Goal: Task Accomplishment & Management: Manage account settings

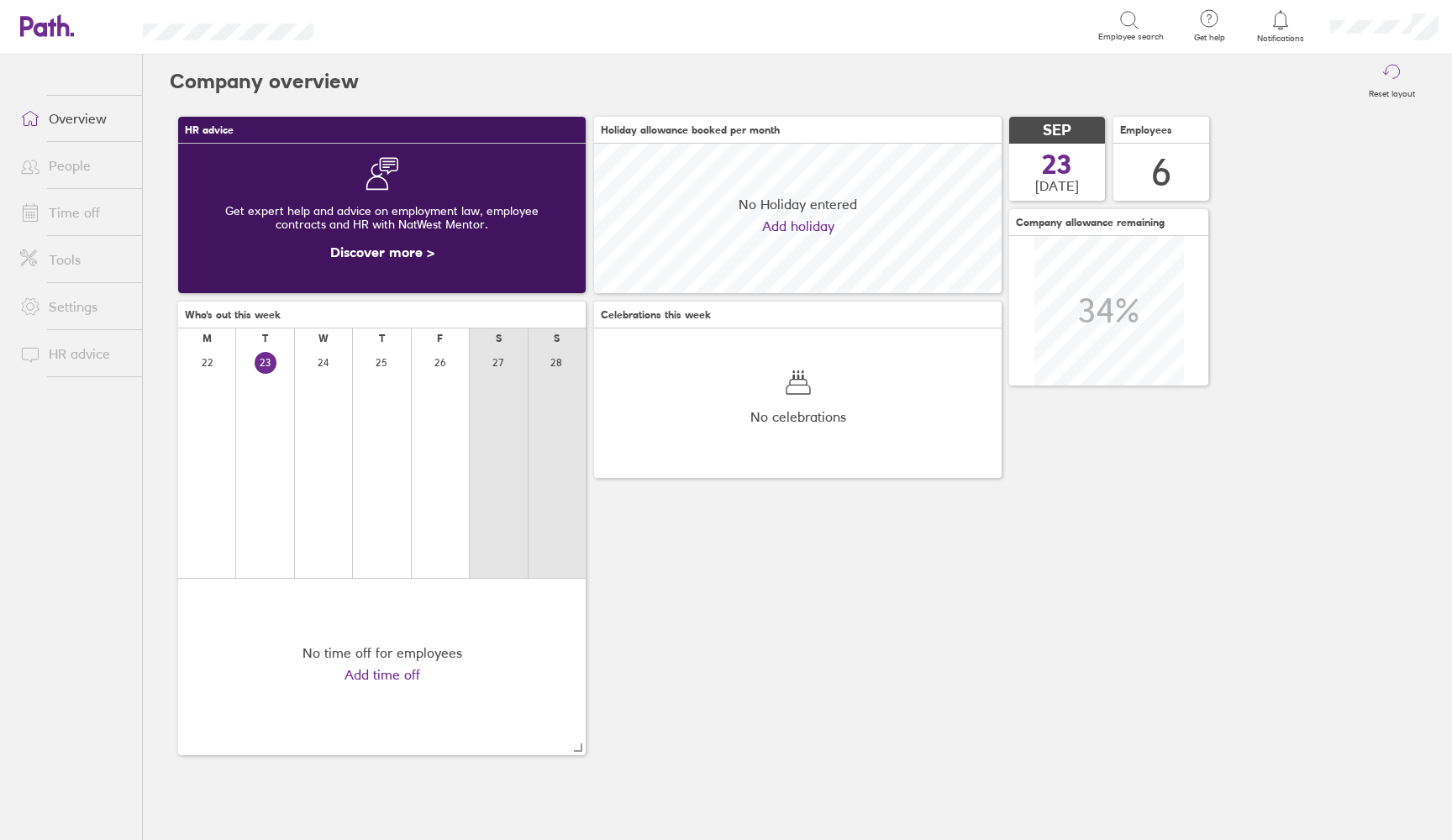
scroll to position [149, 408]
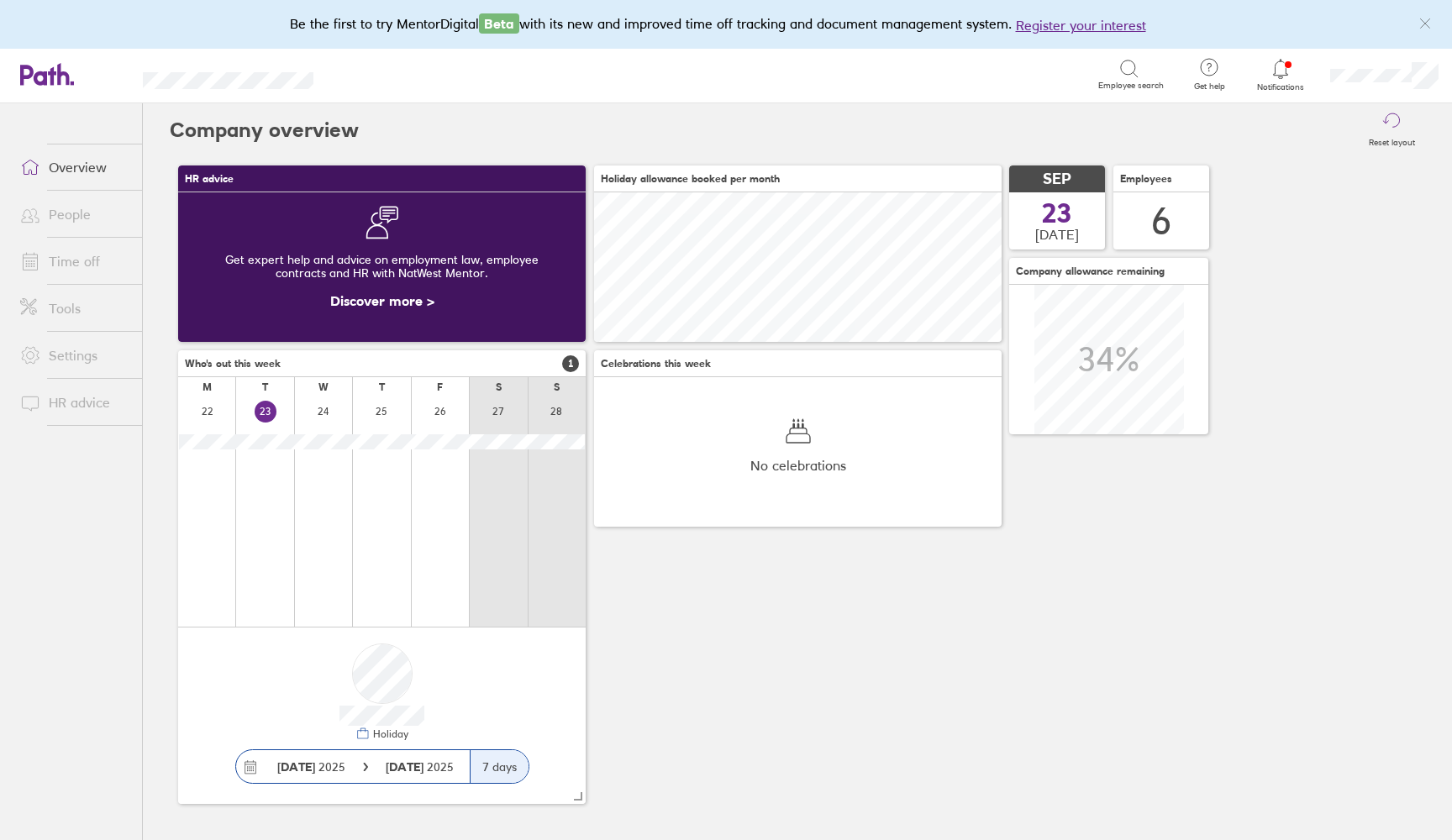
click at [89, 264] on link "Time off" at bounding box center [74, 261] width 135 height 34
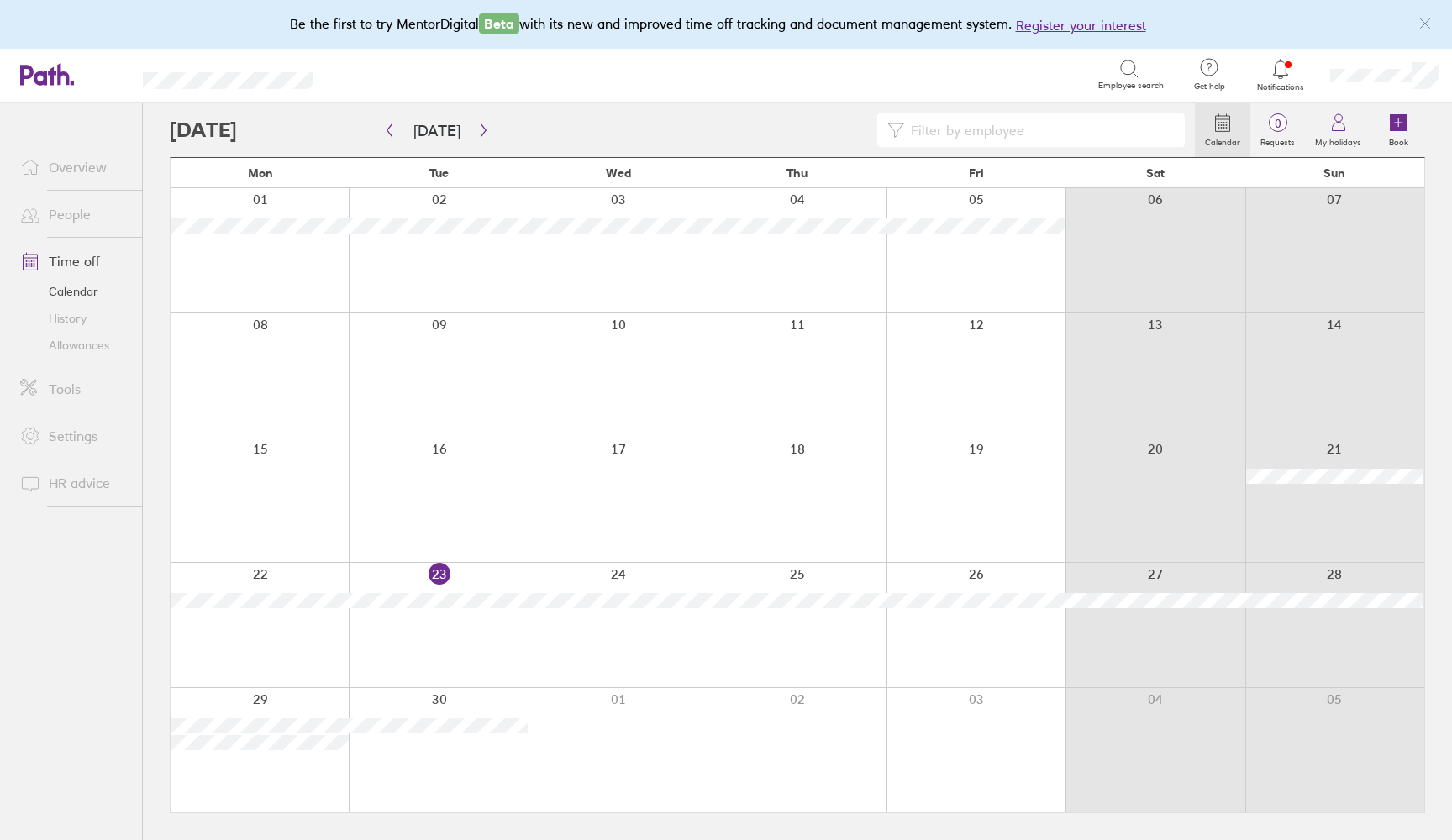
click at [433, 619] on div at bounding box center [438, 626] width 179 height 125
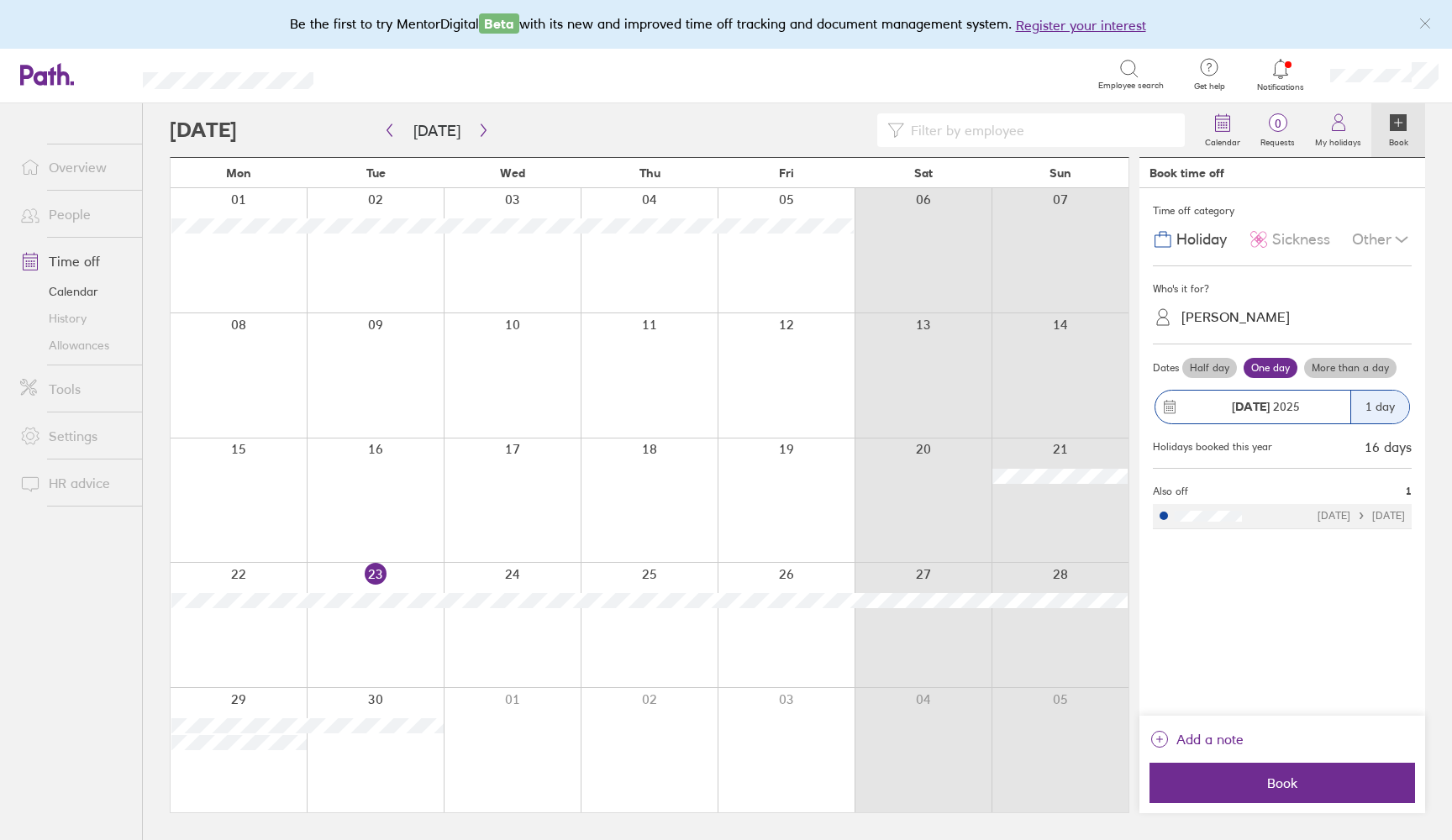
click at [1309, 246] on span "Sickness" at bounding box center [1301, 240] width 58 height 18
click at [1240, 317] on div "[PERSON_NAME]" at bounding box center [1236, 317] width 109 height 16
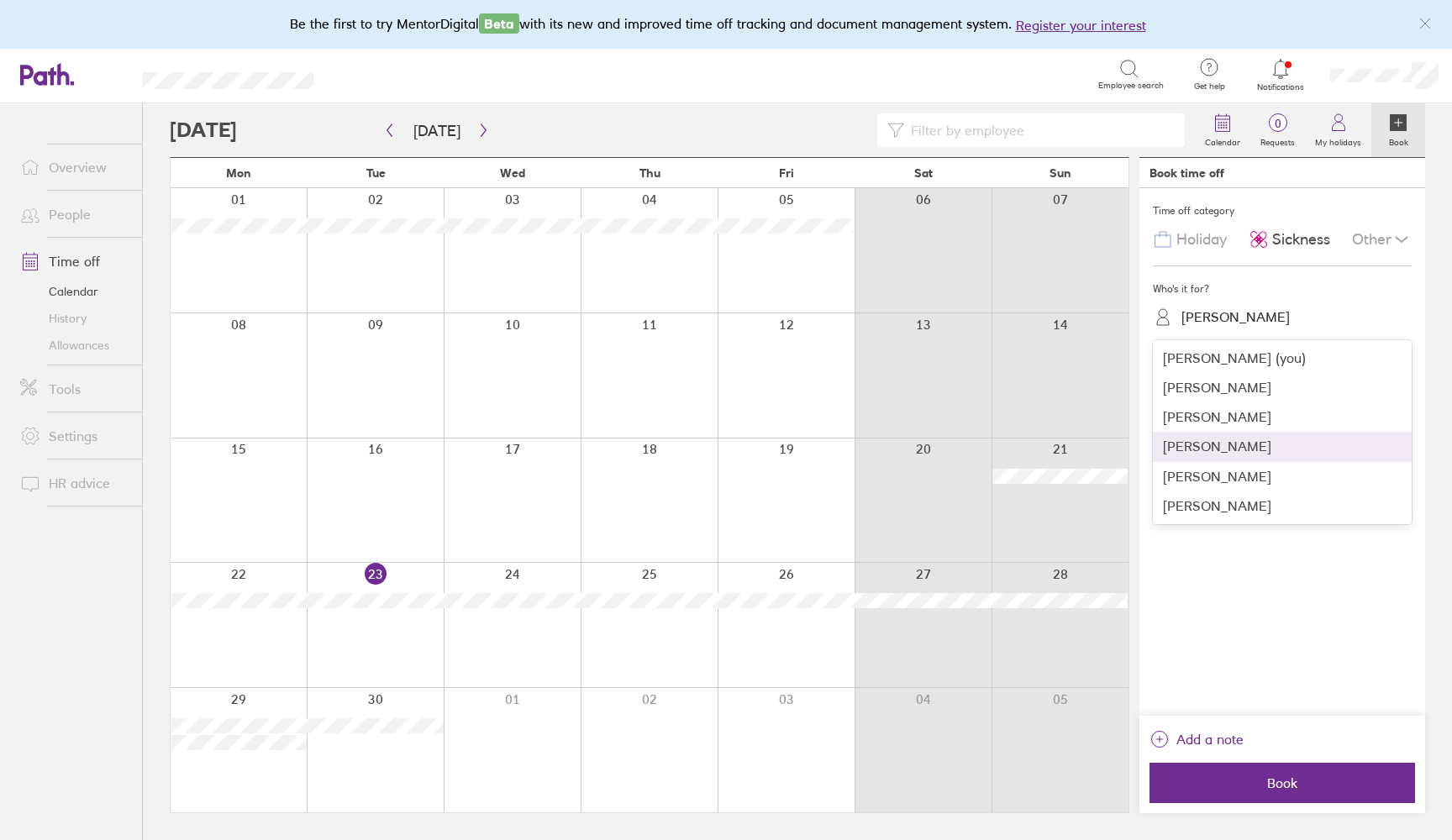
click at [1225, 434] on div "[PERSON_NAME]" at bounding box center [1283, 446] width 259 height 29
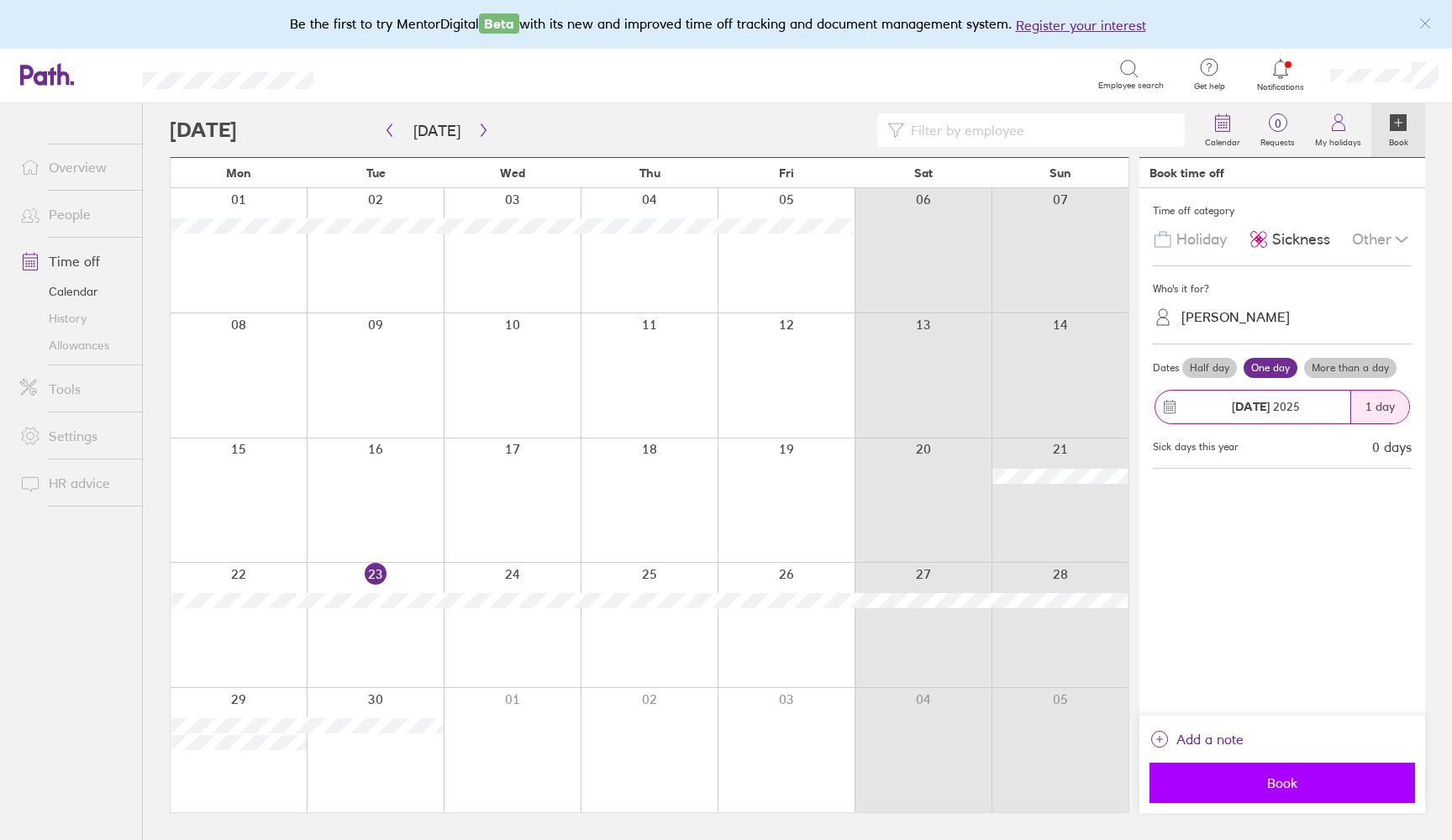
click at [1278, 785] on span "Book" at bounding box center [1282, 783] width 242 height 15
